Goal: Task Accomplishment & Management: Manage account settings

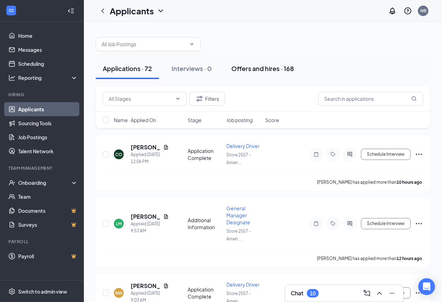
click at [243, 67] on div "Offers and hires · 168" at bounding box center [262, 68] width 63 height 9
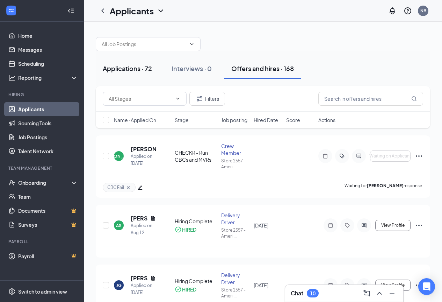
click at [140, 70] on div "Applications · 72" at bounding box center [127, 68] width 49 height 9
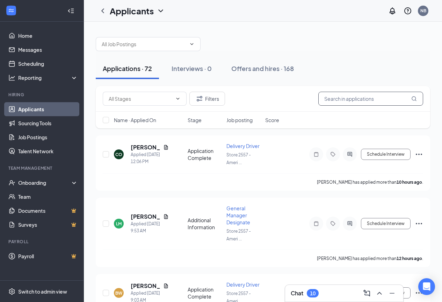
click at [358, 99] on input "text" at bounding box center [370, 99] width 105 height 14
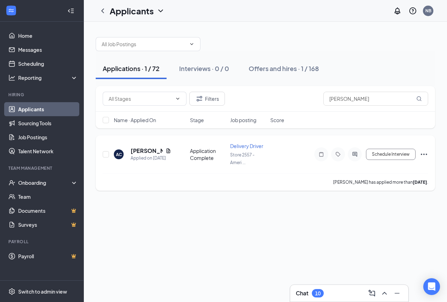
click at [422, 153] on icon "Ellipses" at bounding box center [424, 154] width 8 height 8
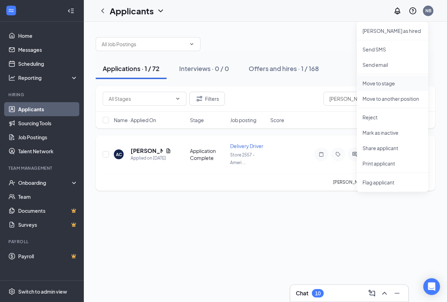
click at [381, 84] on p "Move to stage" at bounding box center [393, 83] width 60 height 7
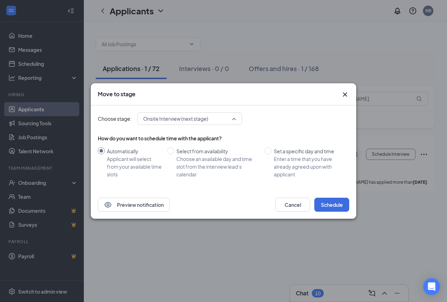
click at [223, 117] on div "Onsite Interview (next stage) 3448037 3448034 3448029 Application Additional In…" at bounding box center [189, 118] width 105 height 13
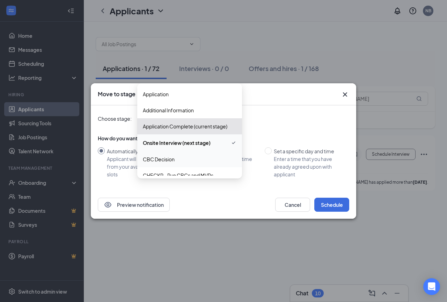
click at [210, 162] on span "CBC Decision" at bounding box center [190, 159] width 94 height 8
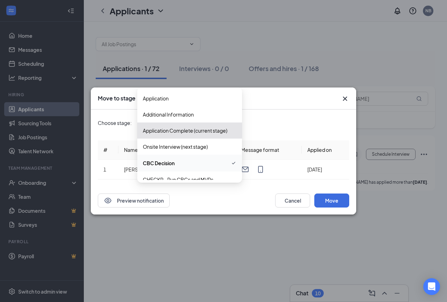
click at [236, 123] on div "CBC Decision 3448034 3448029 3448033 Application Additional Information Applica…" at bounding box center [189, 122] width 105 height 13
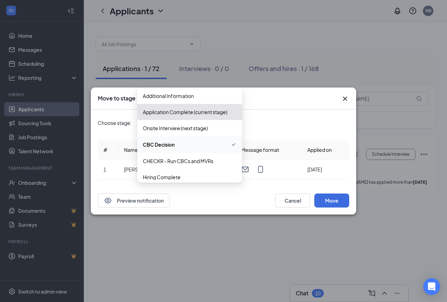
scroll to position [24, 0]
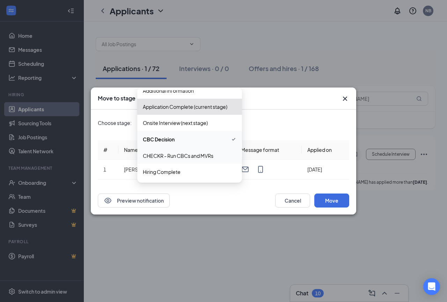
click at [202, 160] on div "CHECKR - Run CBCs and MVRs" at bounding box center [189, 155] width 105 height 16
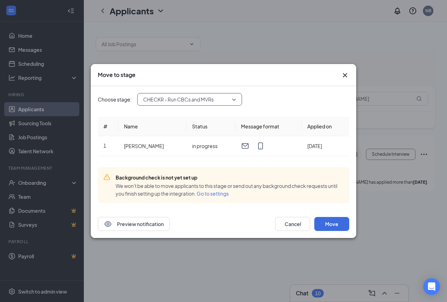
click at [215, 96] on span "CHECKR - Run CBCs and MVRs" at bounding box center [186, 99] width 87 height 10
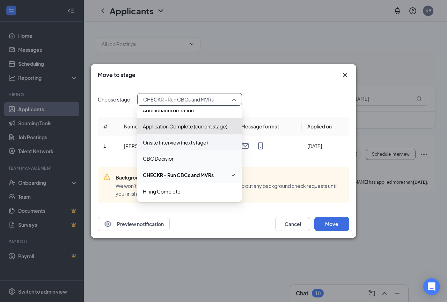
click at [191, 158] on span "CBC Decision" at bounding box center [190, 158] width 94 height 8
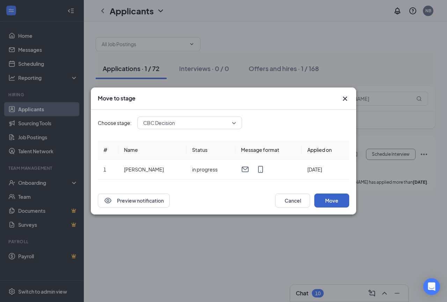
click at [326, 200] on button "Move" at bounding box center [331, 200] width 35 height 14
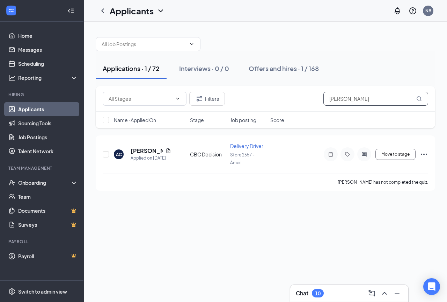
drag, startPoint x: 323, startPoint y: 103, endPoint x: 275, endPoint y: 113, distance: 48.7
click at [275, 113] on div "Filters [PERSON_NAME] Name · Applied On Stage Job posting Score" at bounding box center [266, 107] width 340 height 42
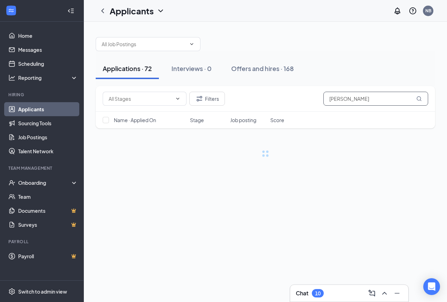
type input "[PERSON_NAME]"
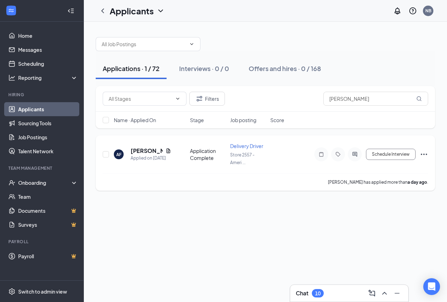
click at [424, 153] on icon "Ellipses" at bounding box center [424, 154] width 8 height 8
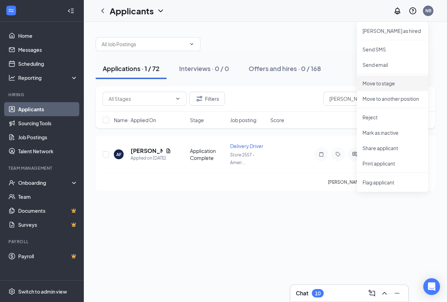
click at [381, 85] on p "Move to stage" at bounding box center [393, 83] width 60 height 7
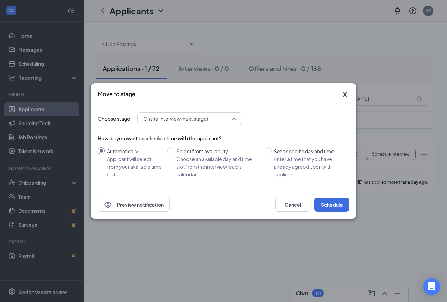
click at [188, 121] on div "Onsite Interview (next stage) 3448037 3448034 3448029 Application Additional In…" at bounding box center [189, 118] width 105 height 13
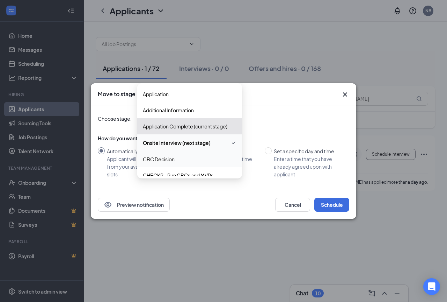
click at [193, 159] on span "CBC Decision" at bounding box center [190, 159] width 94 height 8
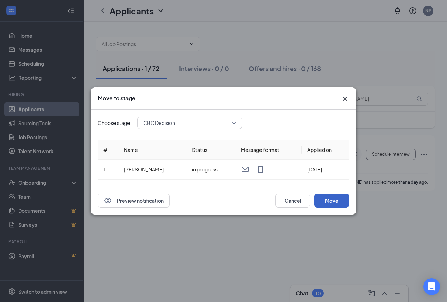
click at [327, 203] on button "Move" at bounding box center [331, 200] width 35 height 14
